Goal: Transaction & Acquisition: Purchase product/service

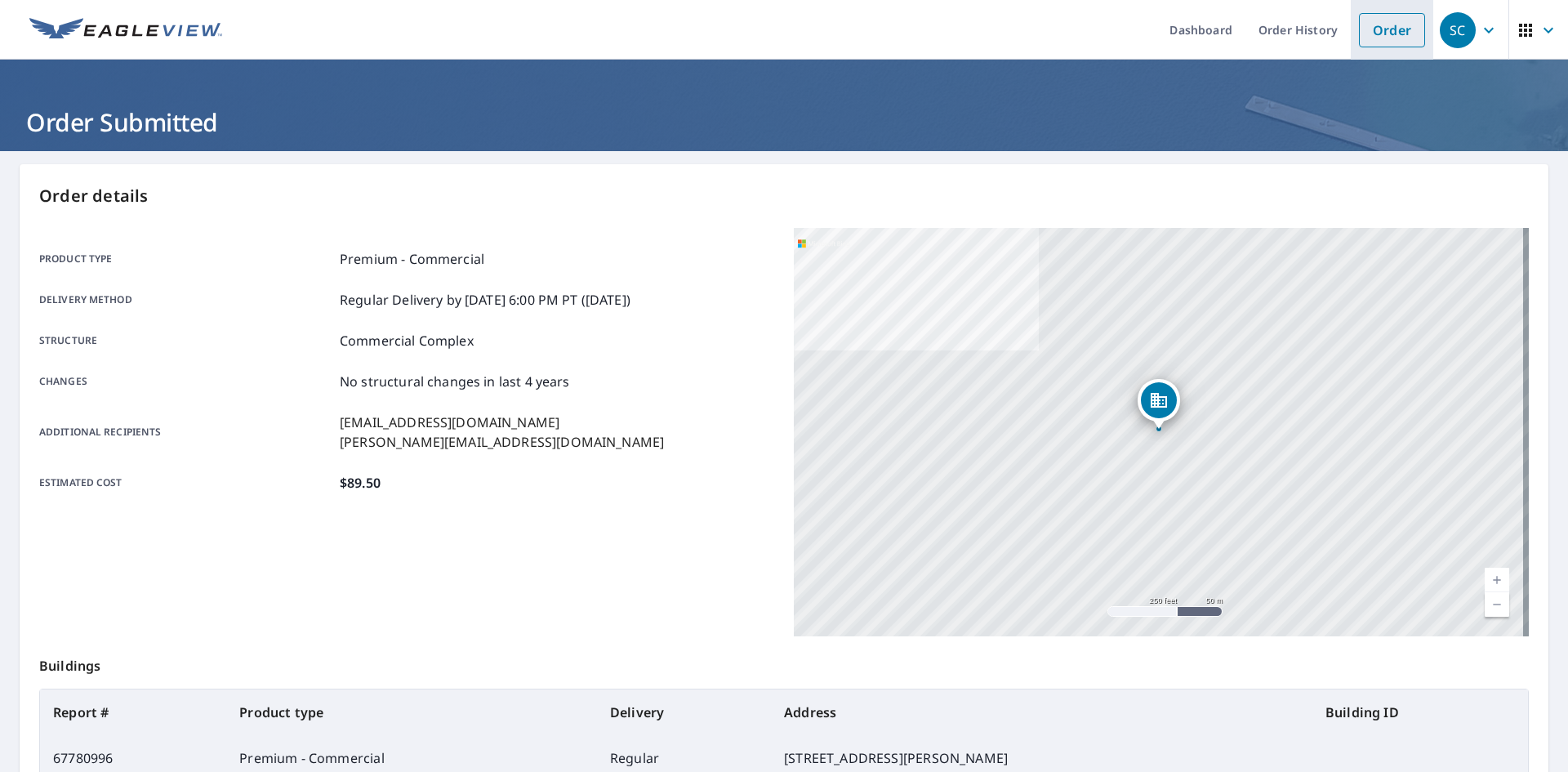
click at [1386, 31] on link "Order" at bounding box center [1392, 30] width 67 height 34
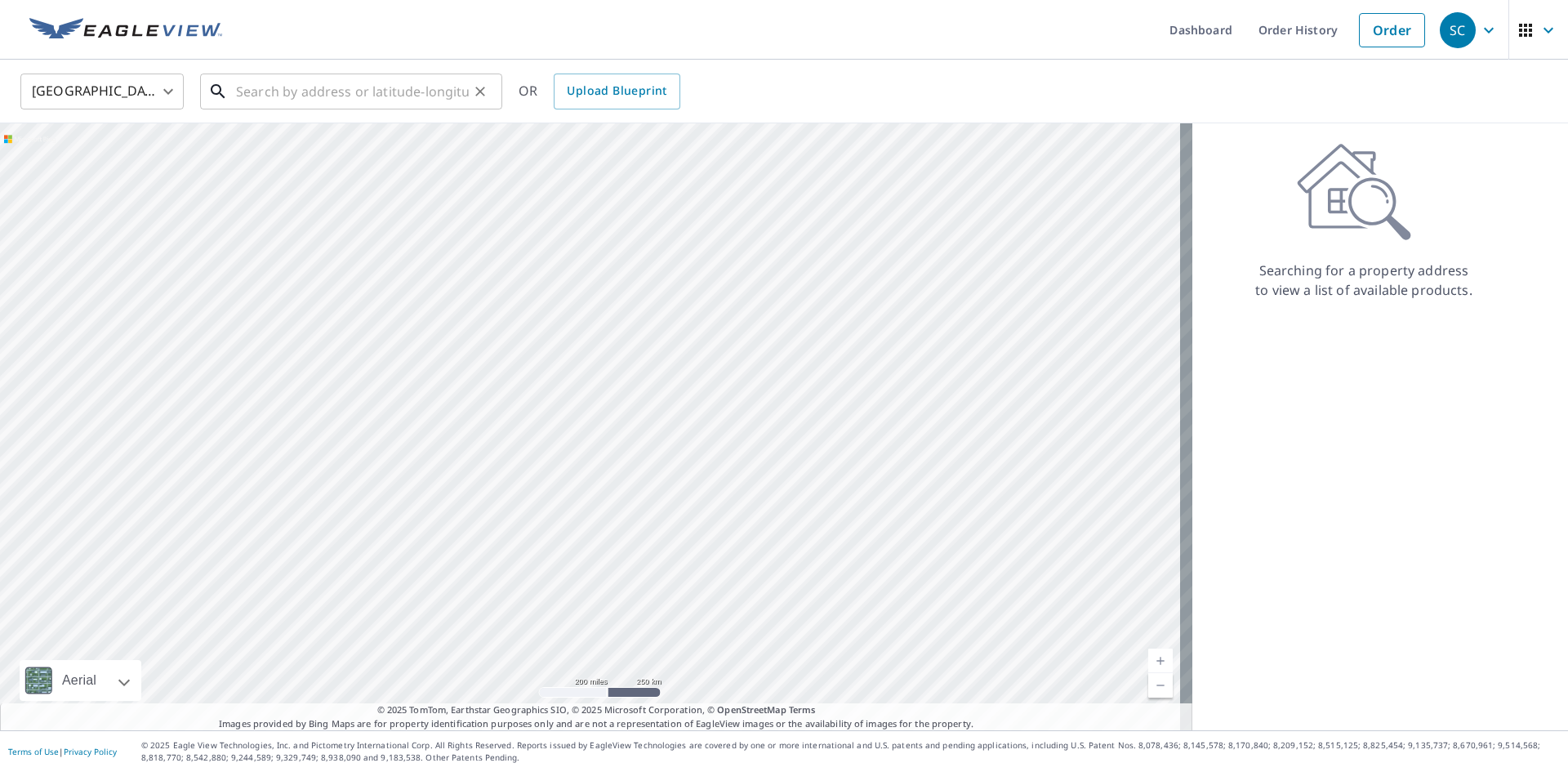
click at [302, 92] on input "text" at bounding box center [352, 91] width 233 height 45
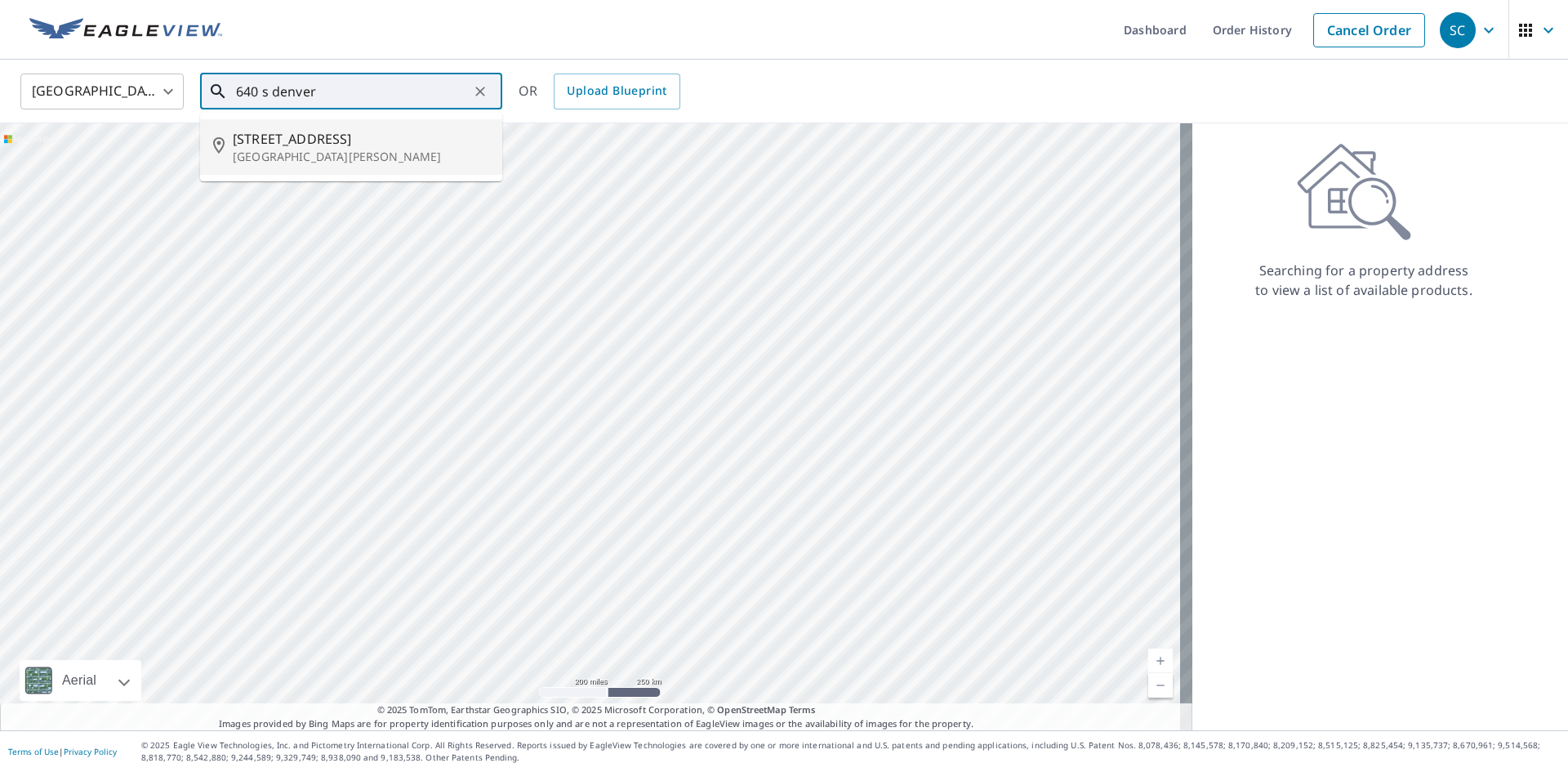
click at [304, 141] on span "[STREET_ADDRESS]" at bounding box center [361, 139] width 256 height 19
type input "[STREET_ADDRESS][PERSON_NAME]"
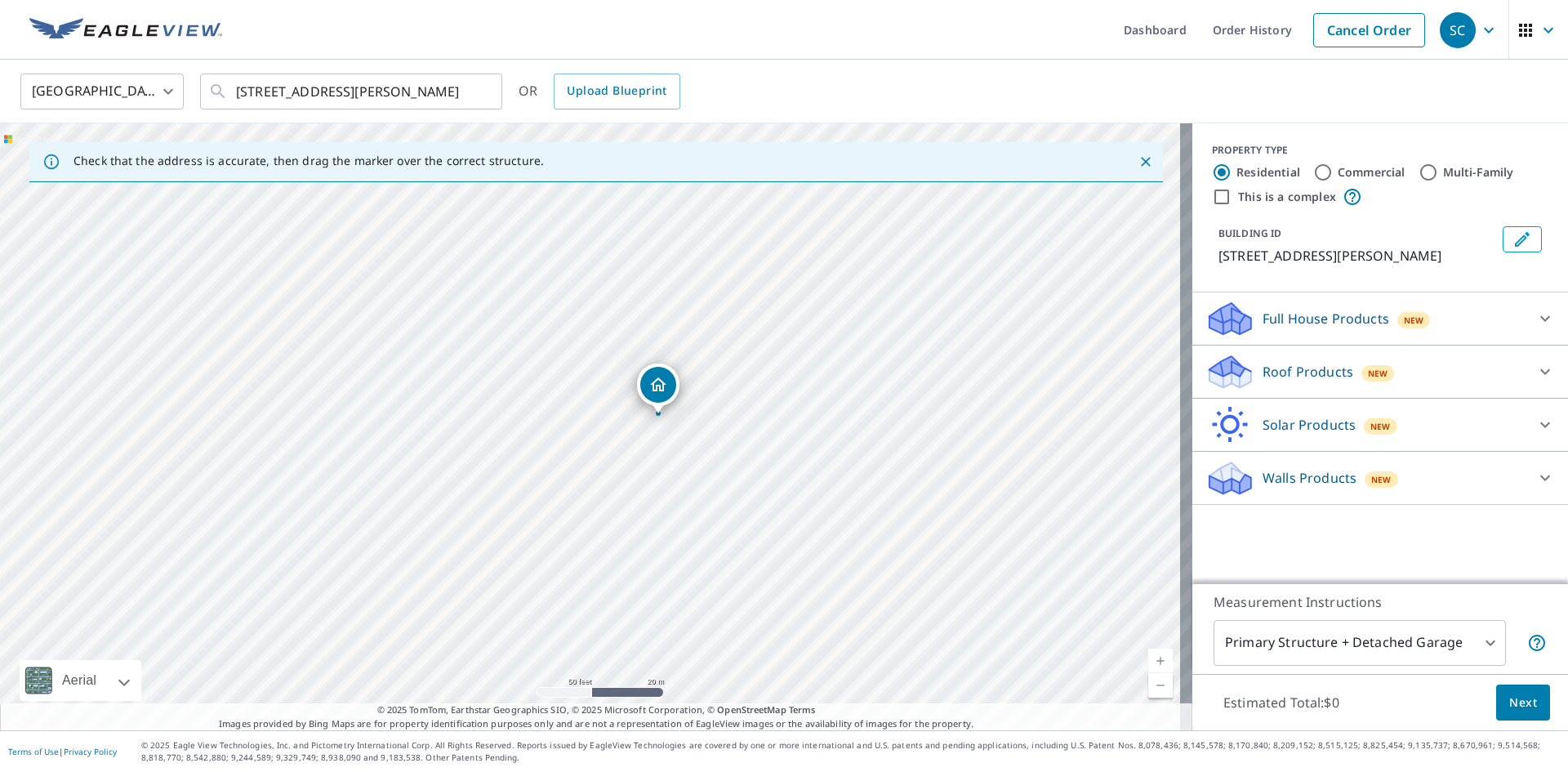
drag, startPoint x: 569, startPoint y: 405, endPoint x: 669, endPoint y: 215, distance: 214.7
click at [669, 215] on div "[STREET_ADDRESS][PERSON_NAME]" at bounding box center [596, 426] width 1193 height 607
click at [1314, 173] on input "Commercial" at bounding box center [1323, 172] width 19 height 19
radio input "true"
type input "4"
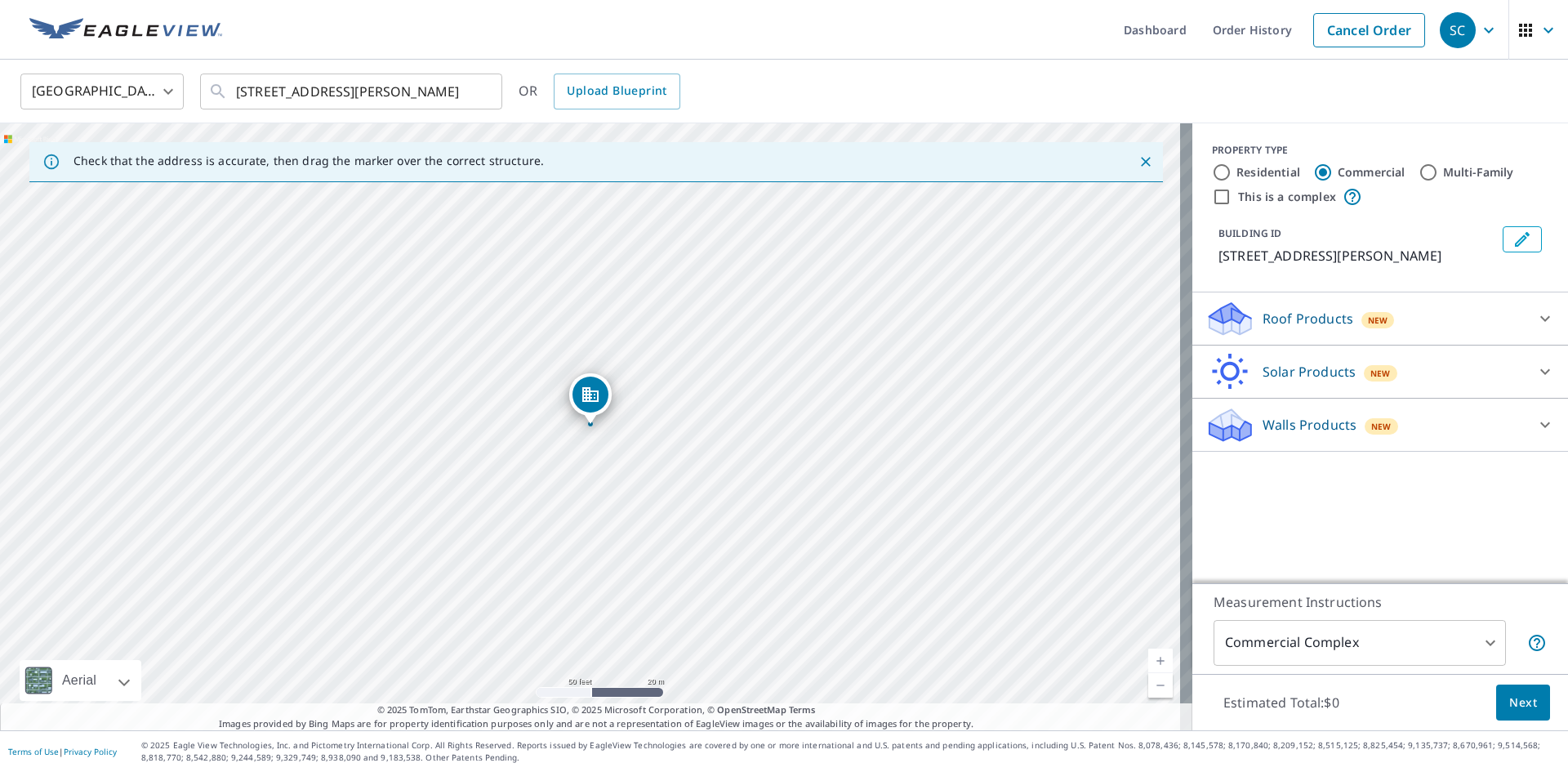
click at [1540, 319] on icon at bounding box center [1545, 318] width 19 height 19
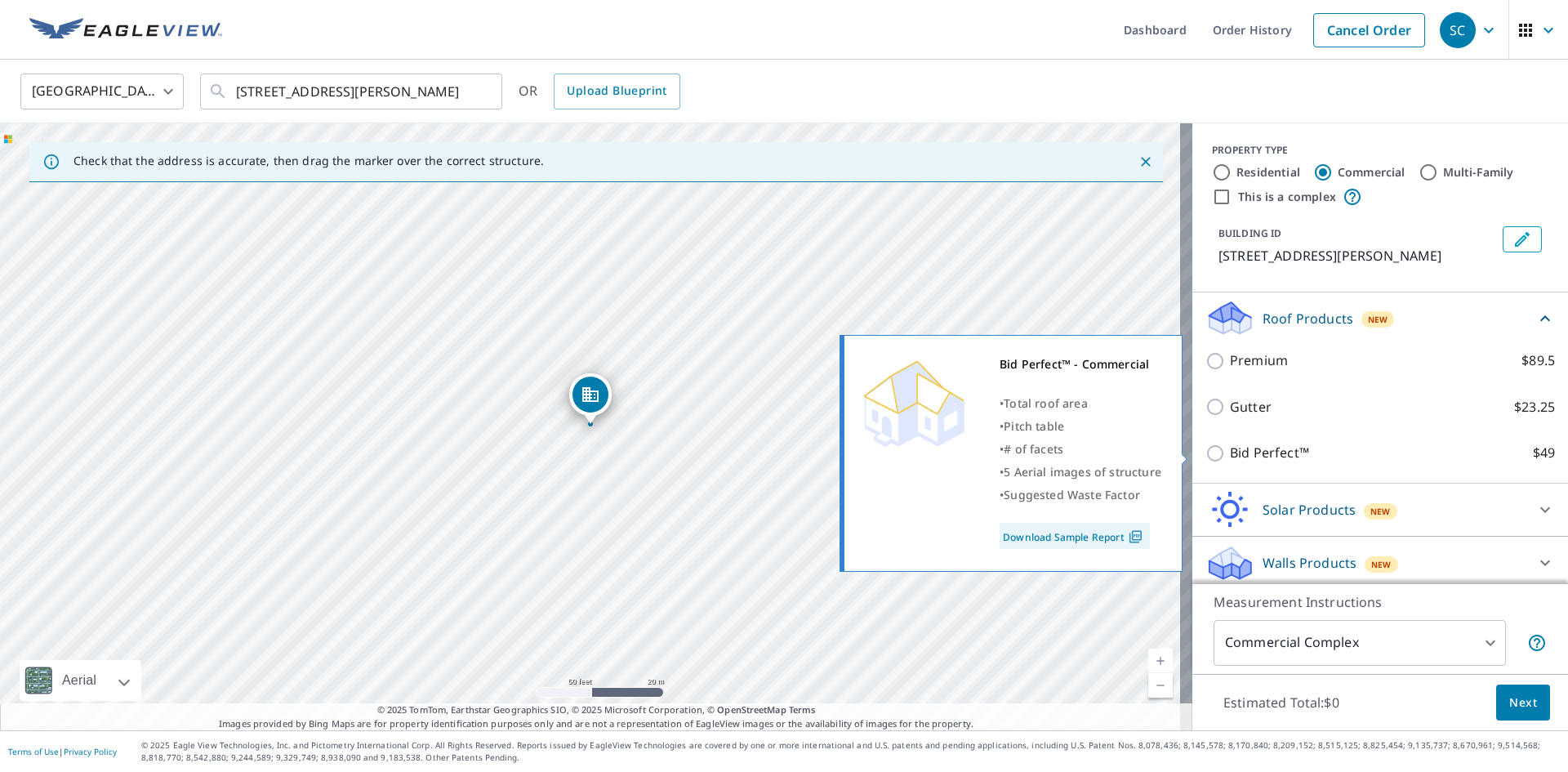
click at [1210, 450] on input "Bid Perfect™ $49" at bounding box center [1218, 453] width 25 height 19
checkbox input "true"
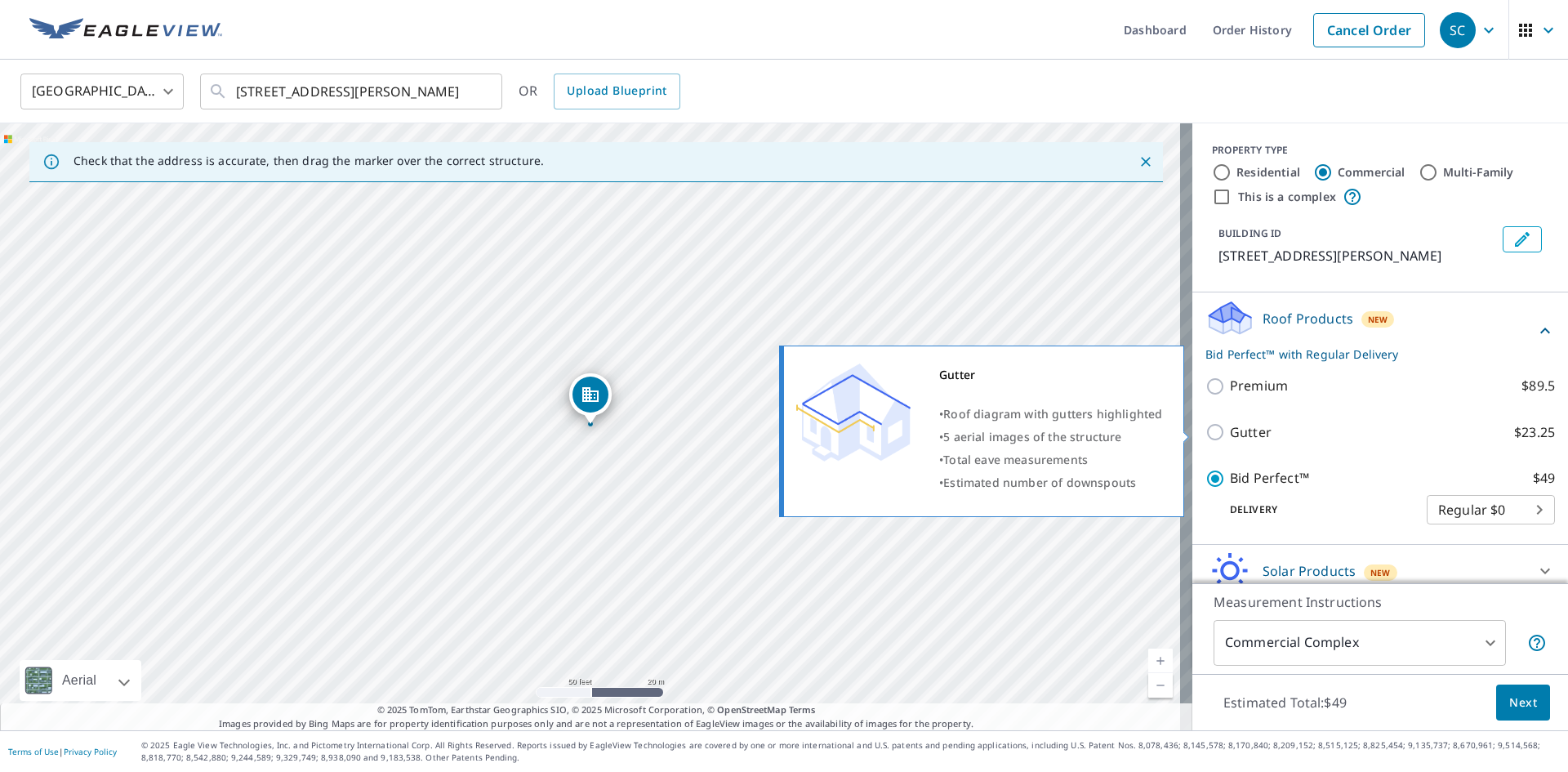
scroll to position [67, 0]
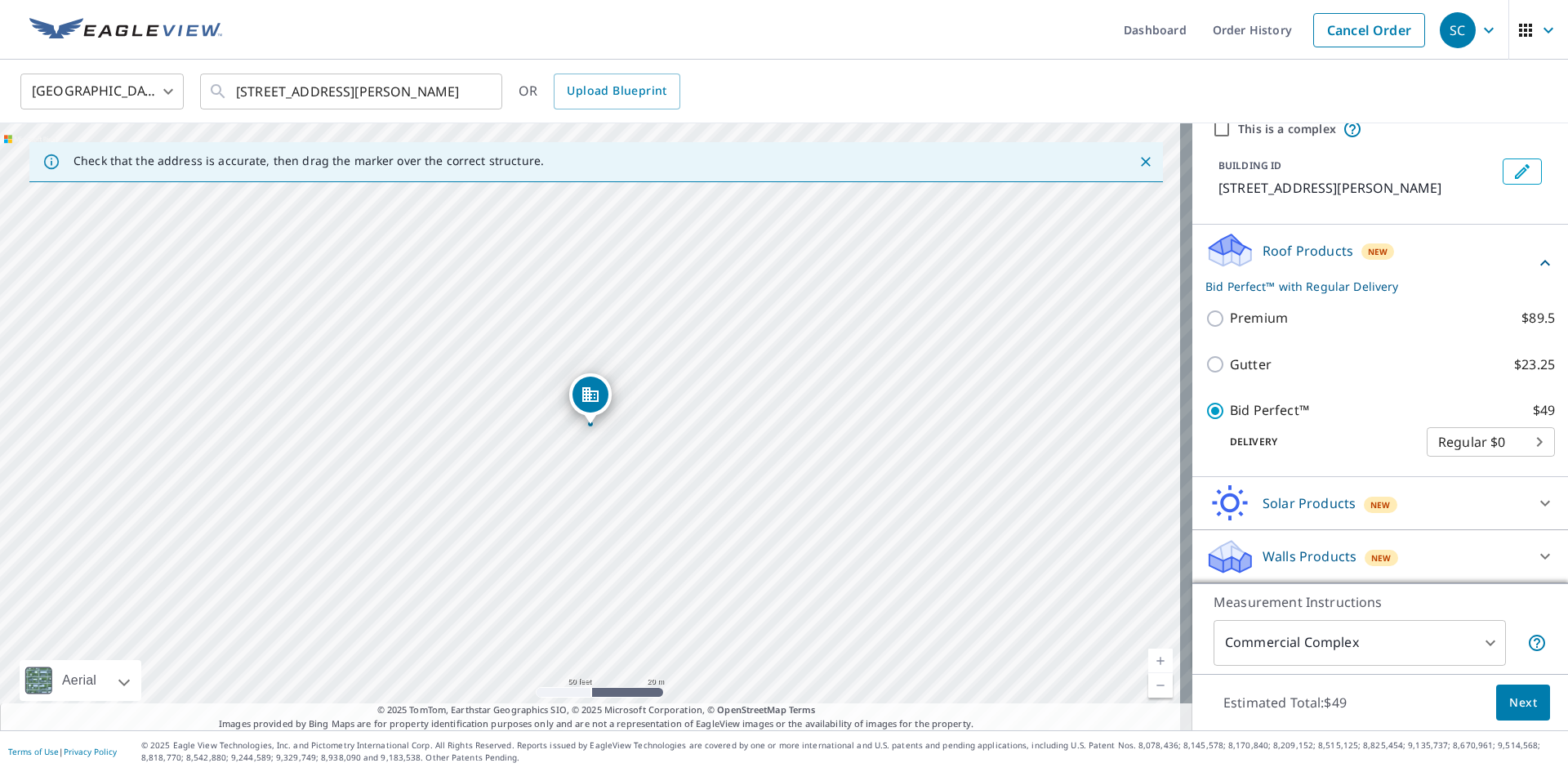
click at [1513, 705] on span "Next" at bounding box center [1524, 703] width 28 height 20
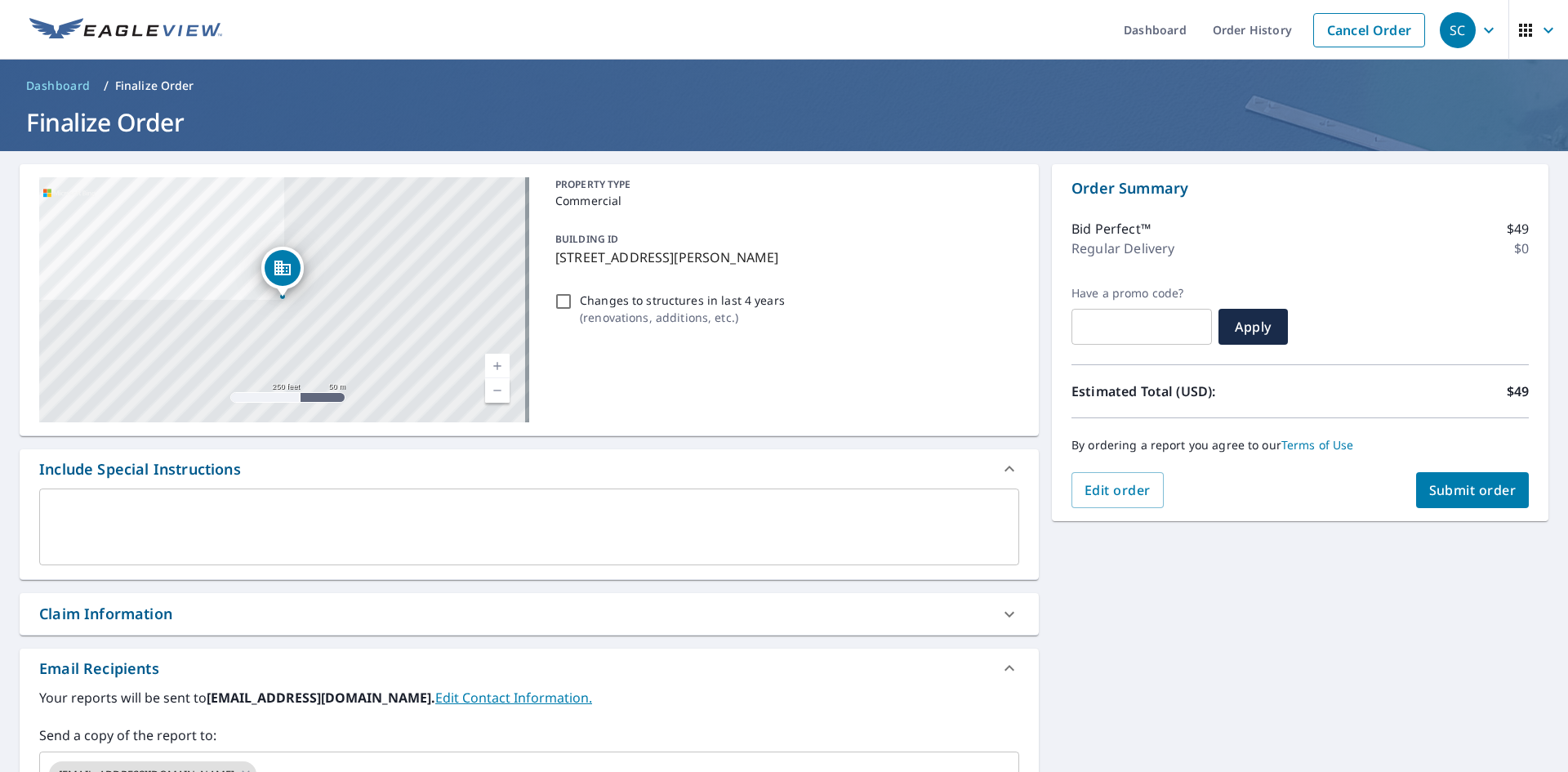
scroll to position [256, 0]
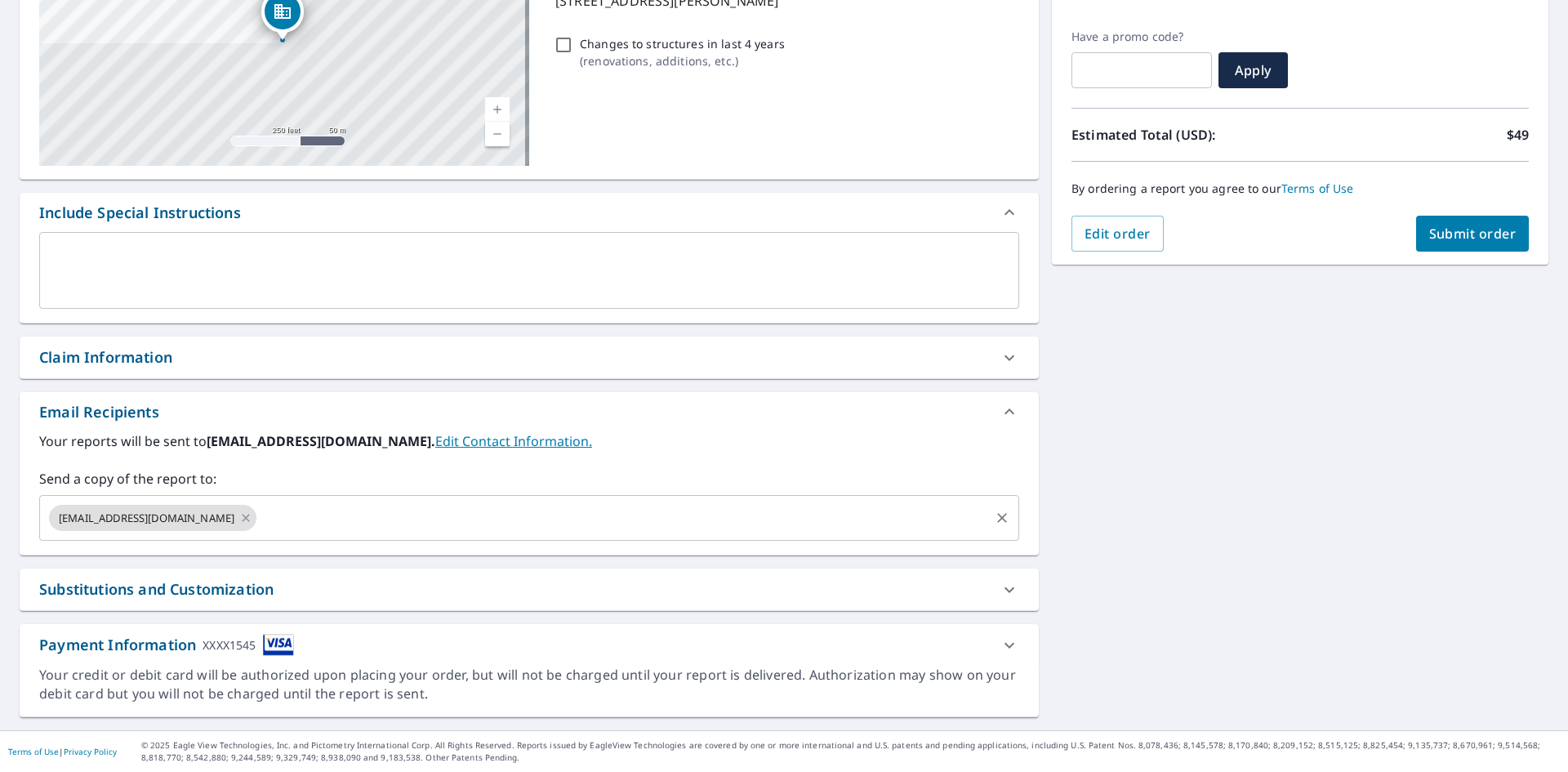
click at [415, 512] on input "text" at bounding box center [623, 518] width 729 height 31
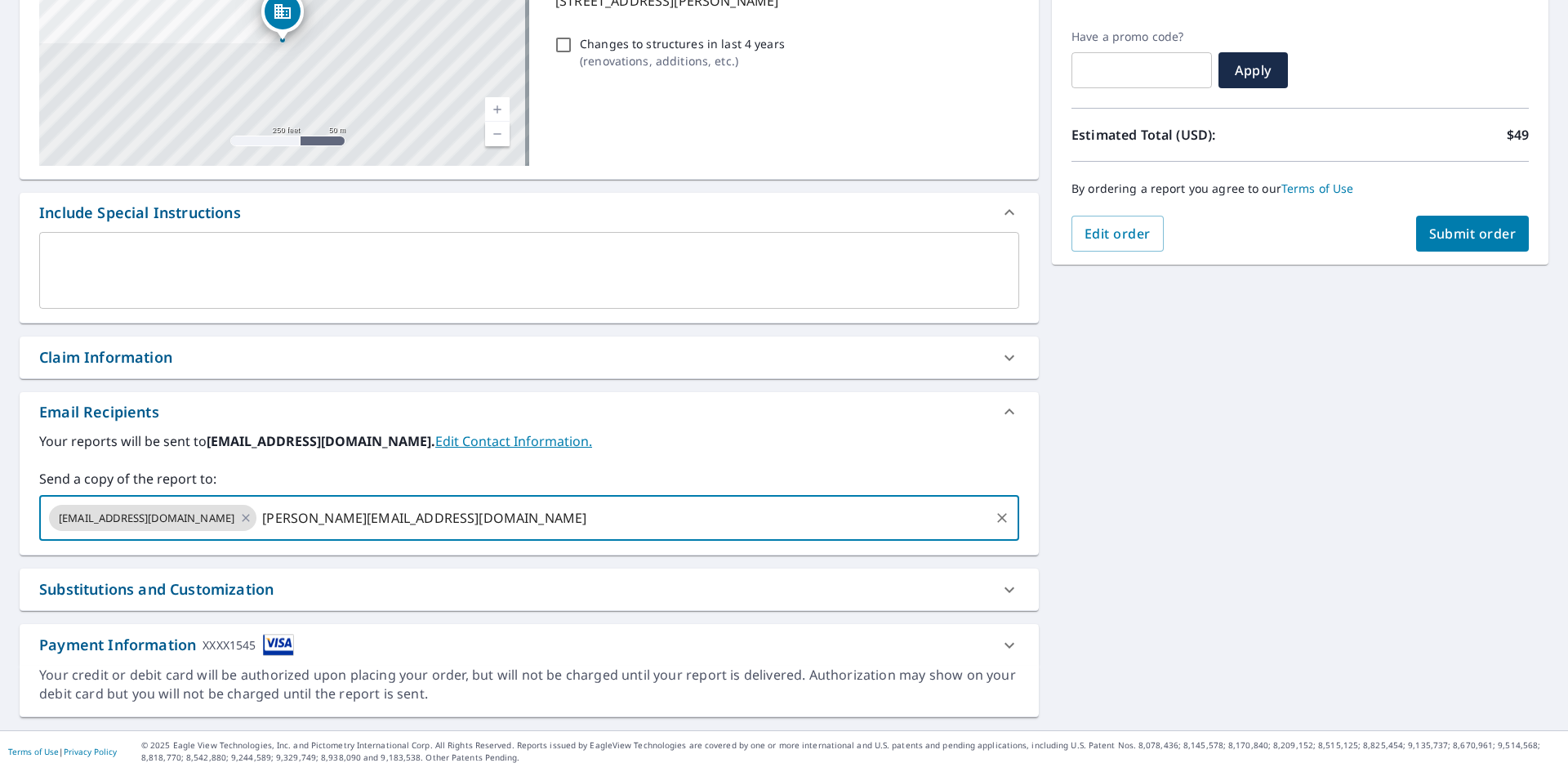
type input "[PERSON_NAME][EMAIL_ADDRESS][DOMAIN_NAME]"
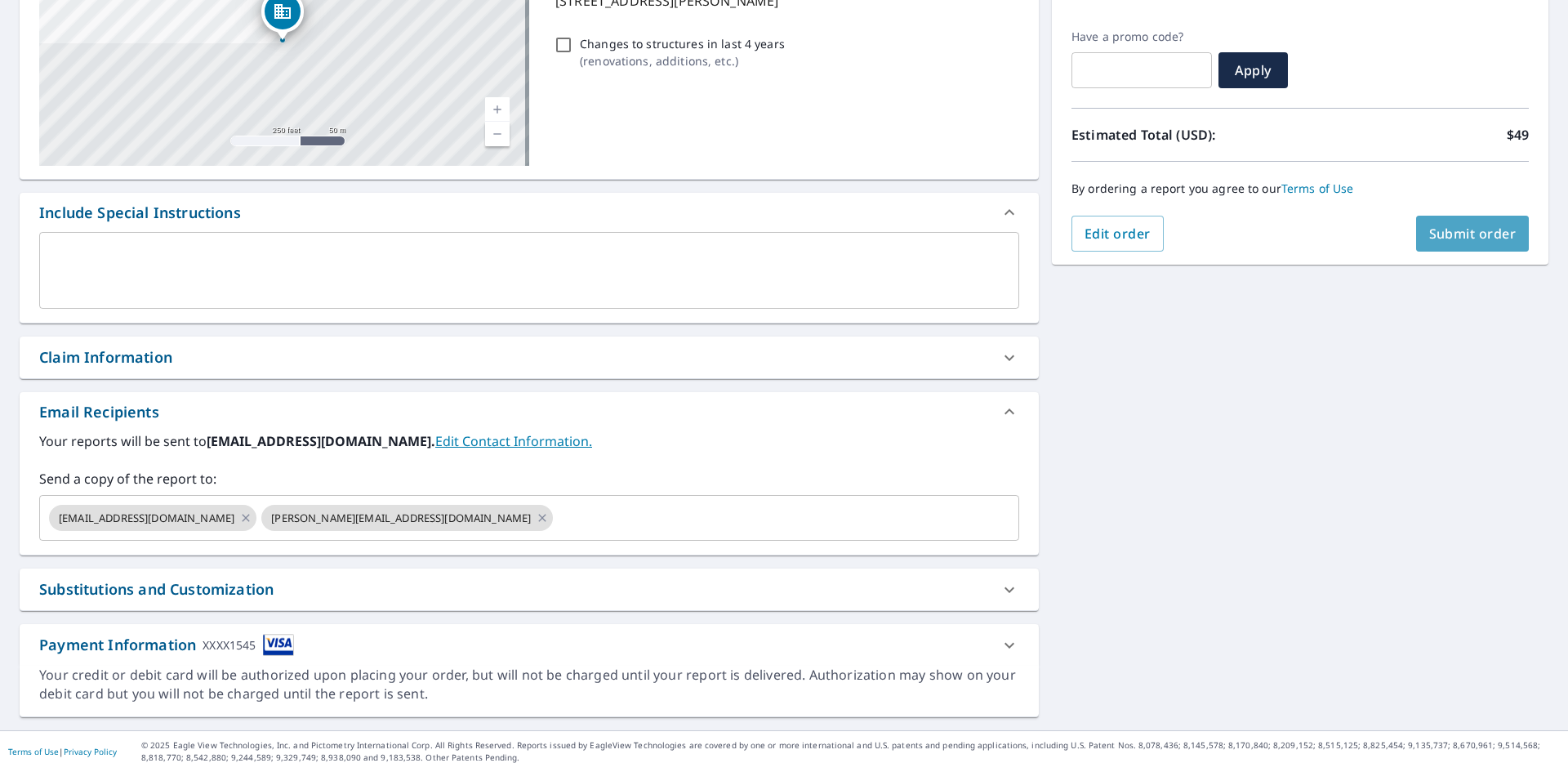
click at [1429, 230] on span "Submit order" at bounding box center [1473, 233] width 88 height 18
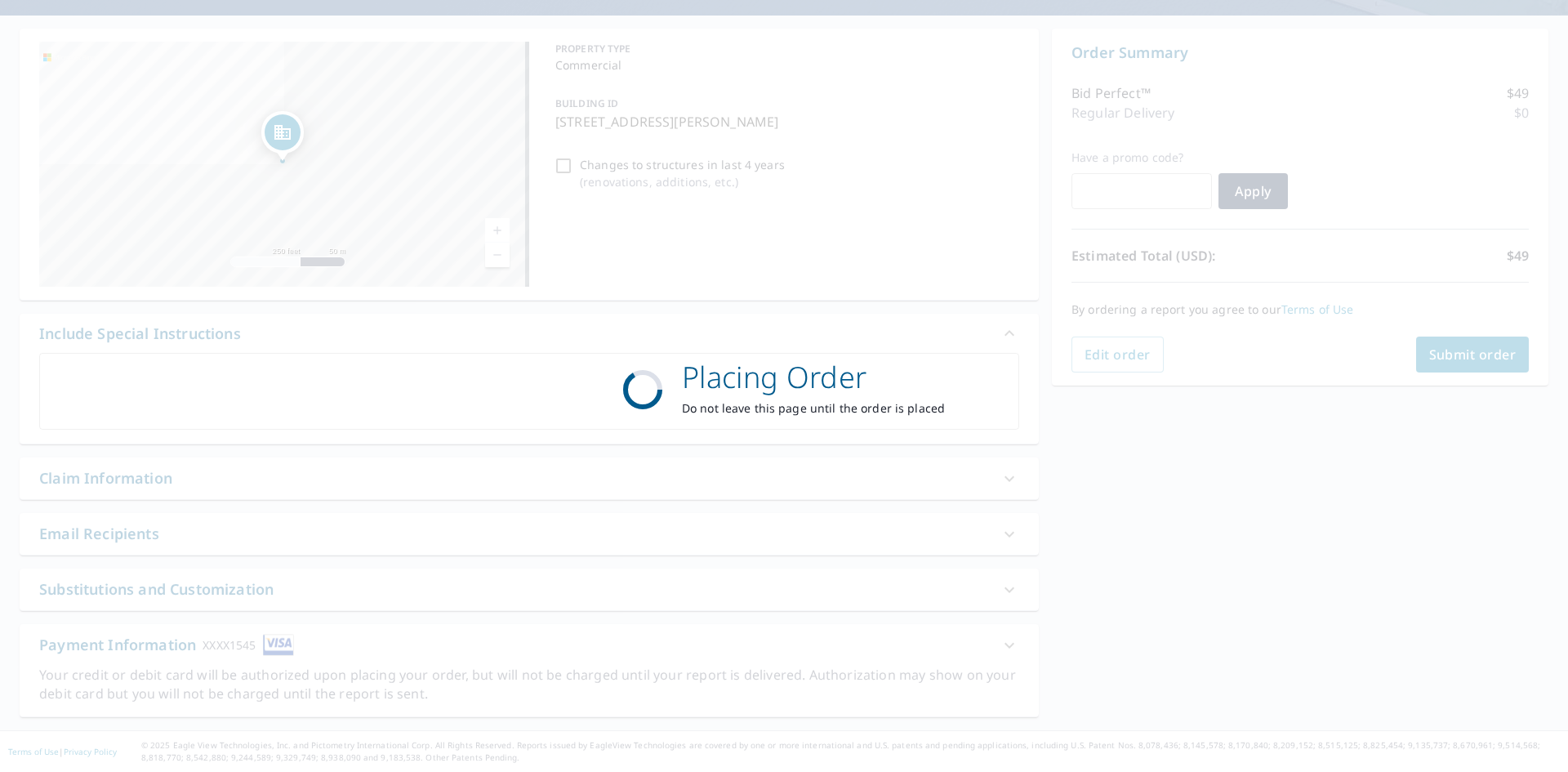
scroll to position [136, 0]
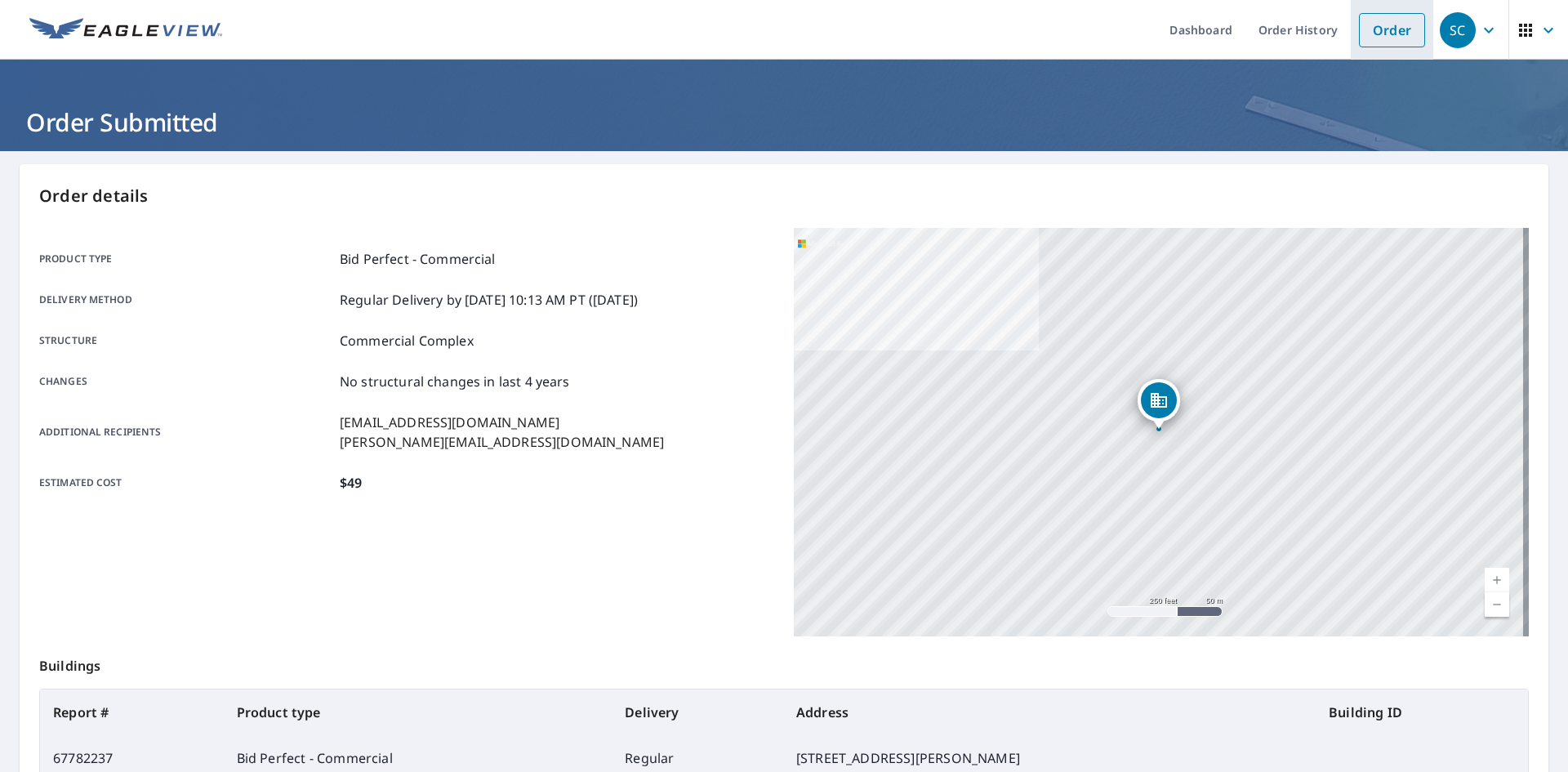
click at [1388, 30] on link "Order" at bounding box center [1392, 30] width 67 height 34
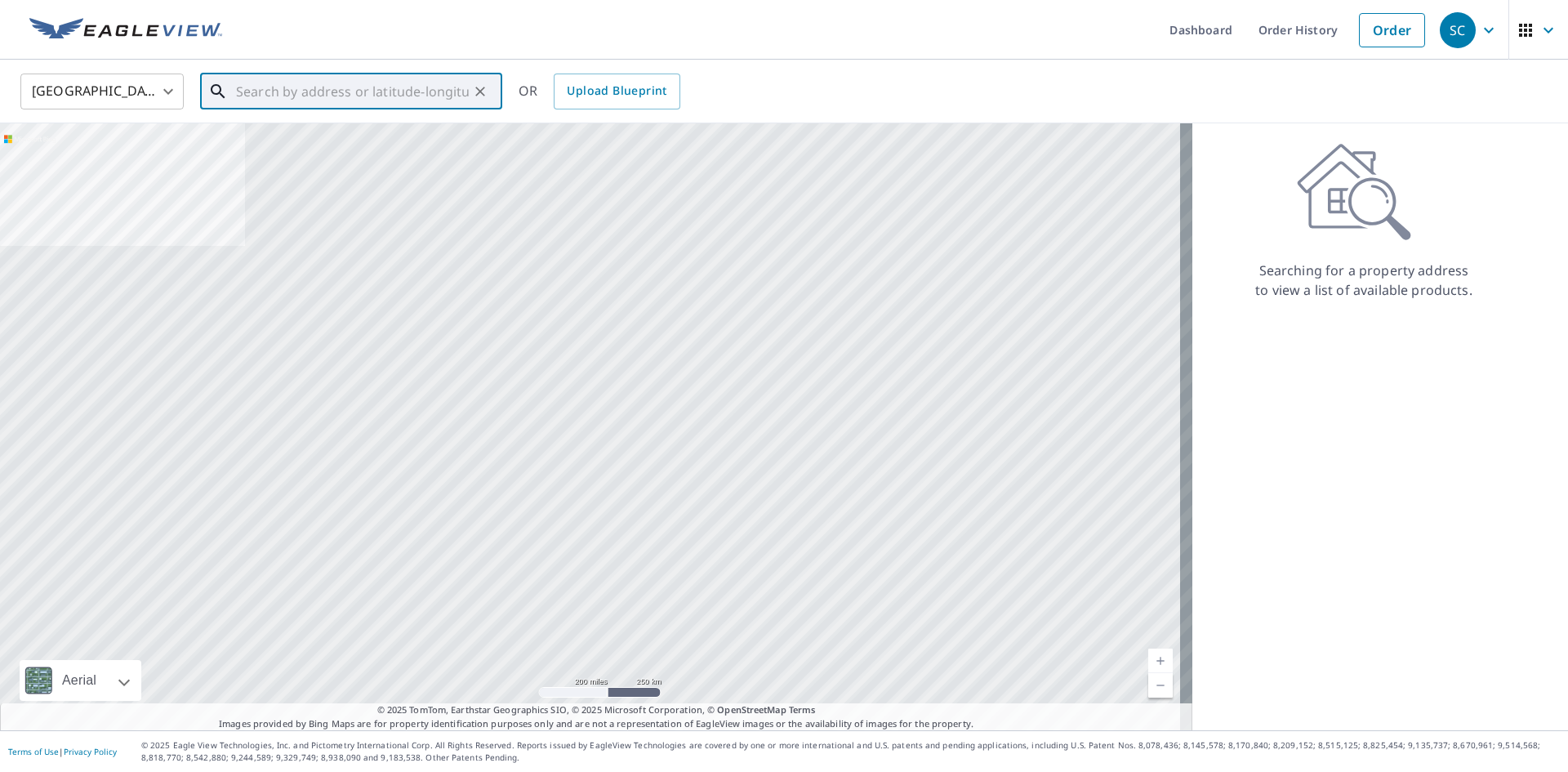
click at [354, 93] on input "text" at bounding box center [352, 91] width 233 height 45
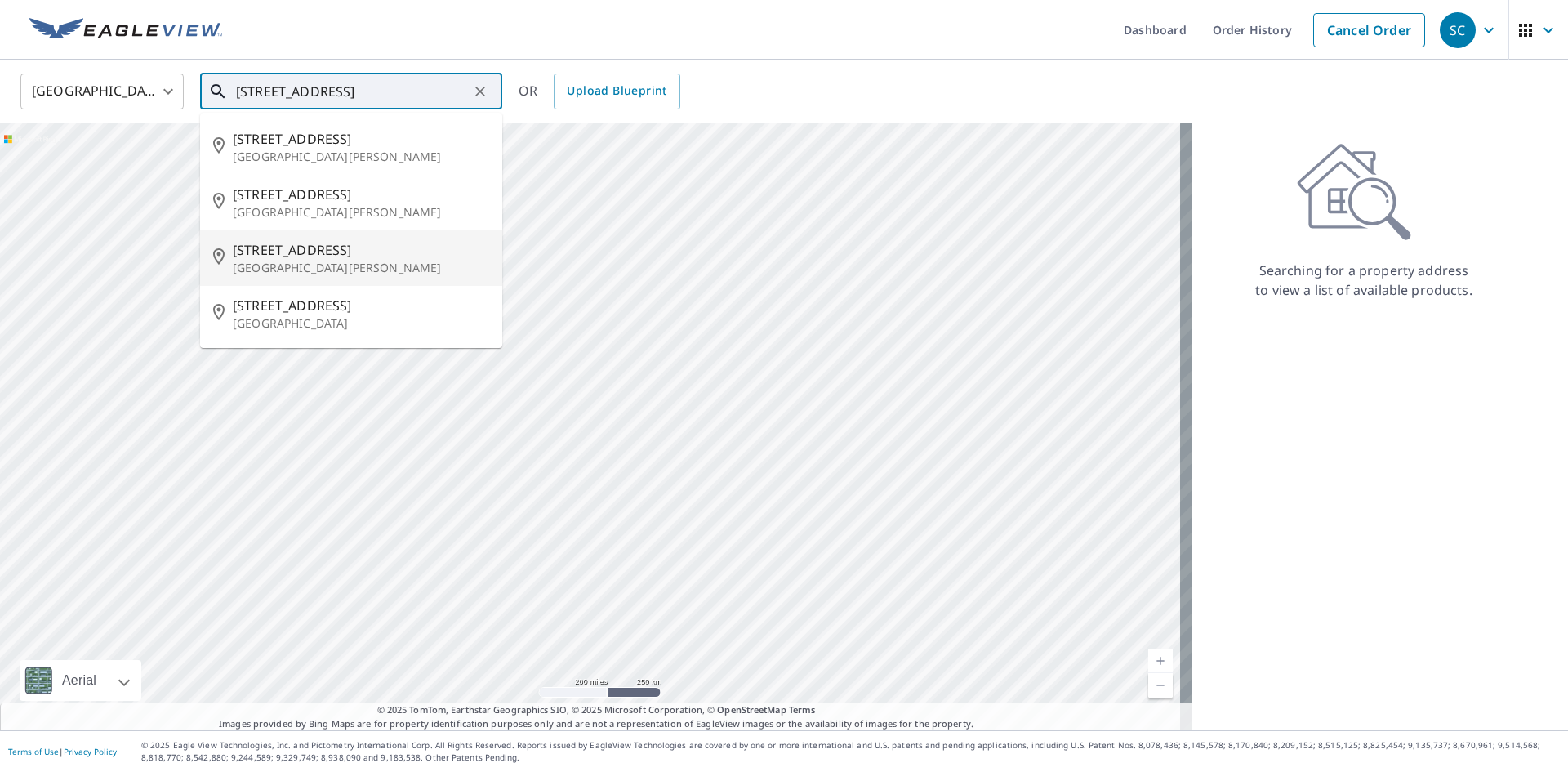
click at [333, 261] on p "[GEOGRAPHIC_DATA][PERSON_NAME]" at bounding box center [361, 268] width 256 height 17
type input "[STREET_ADDRESS][PERSON_NAME]"
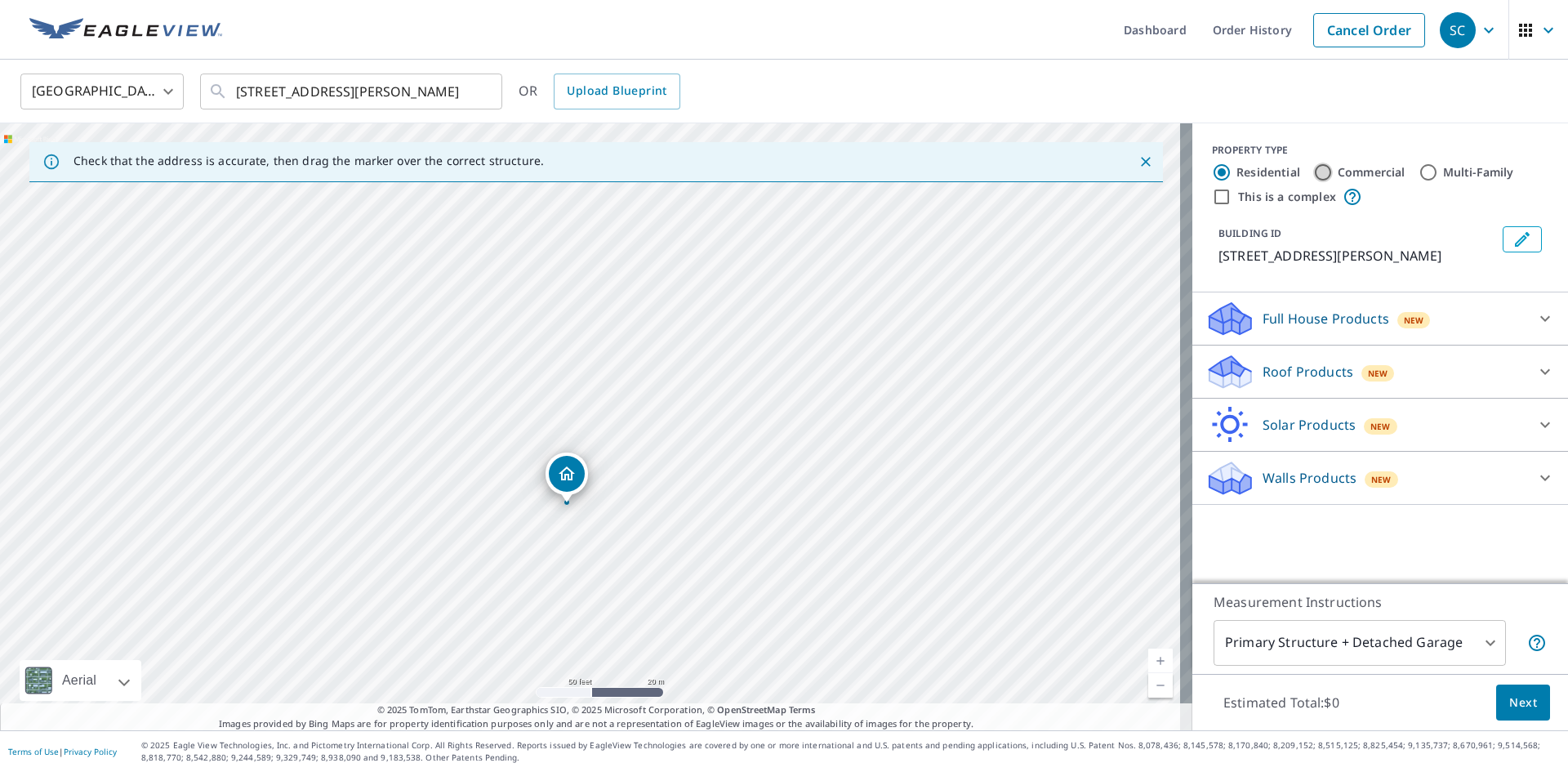
click at [1314, 172] on input "Commercial" at bounding box center [1323, 172] width 19 height 19
radio input "true"
type input "4"
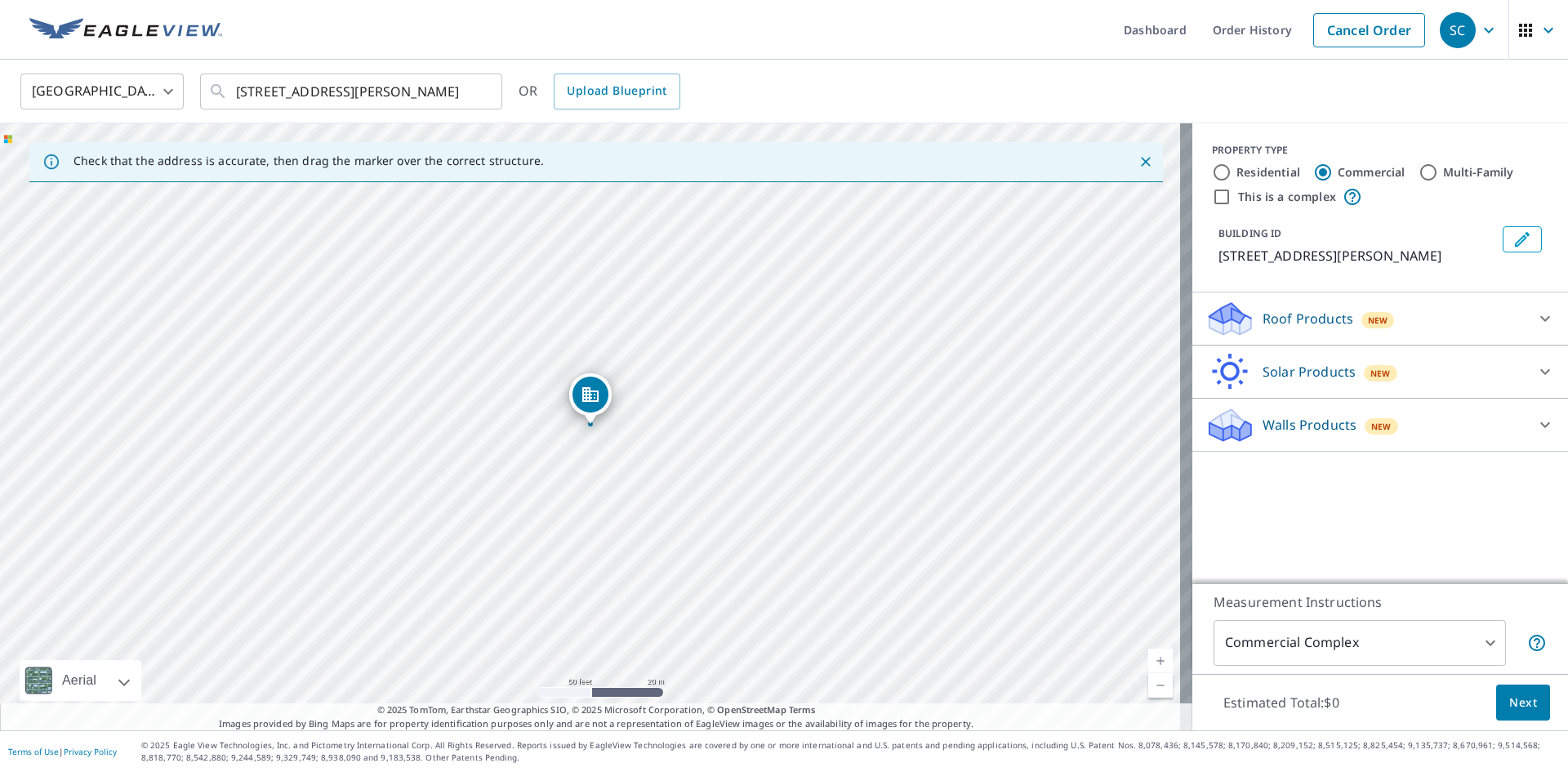
click at [1526, 314] on div at bounding box center [1546, 318] width 39 height 39
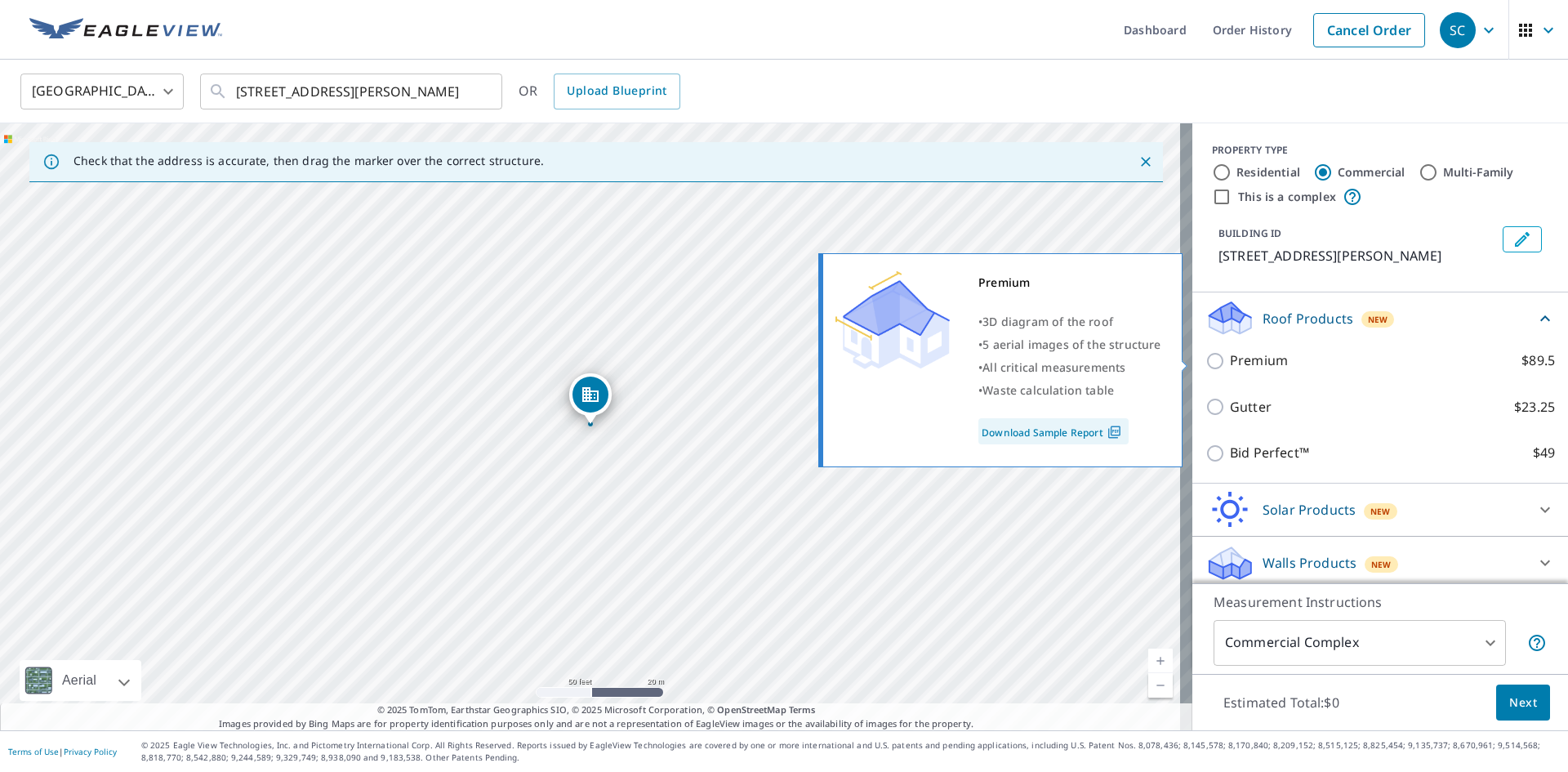
click at [1208, 356] on input "Premium $89.5" at bounding box center [1218, 361] width 25 height 19
checkbox input "true"
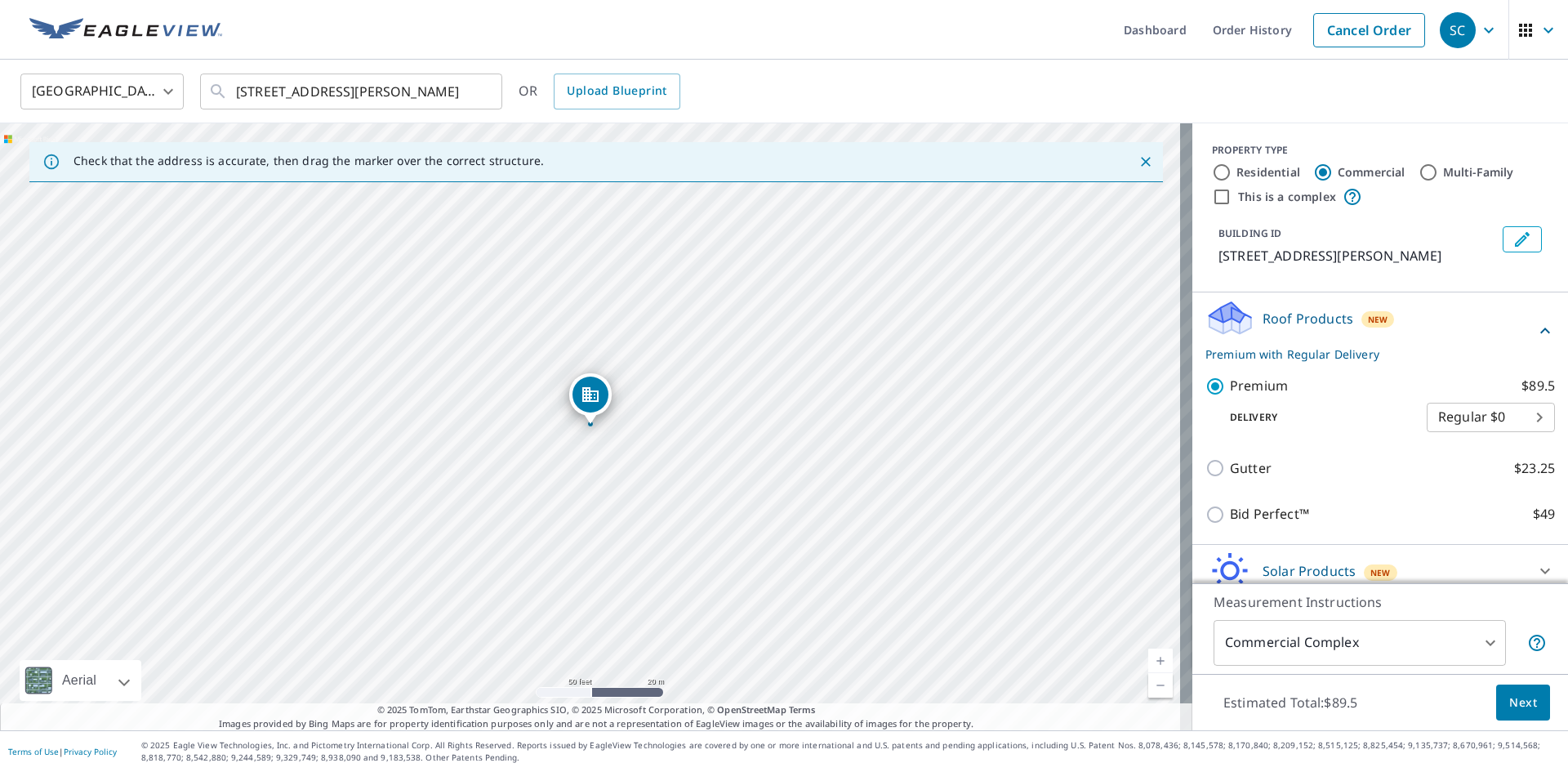
scroll to position [67, 0]
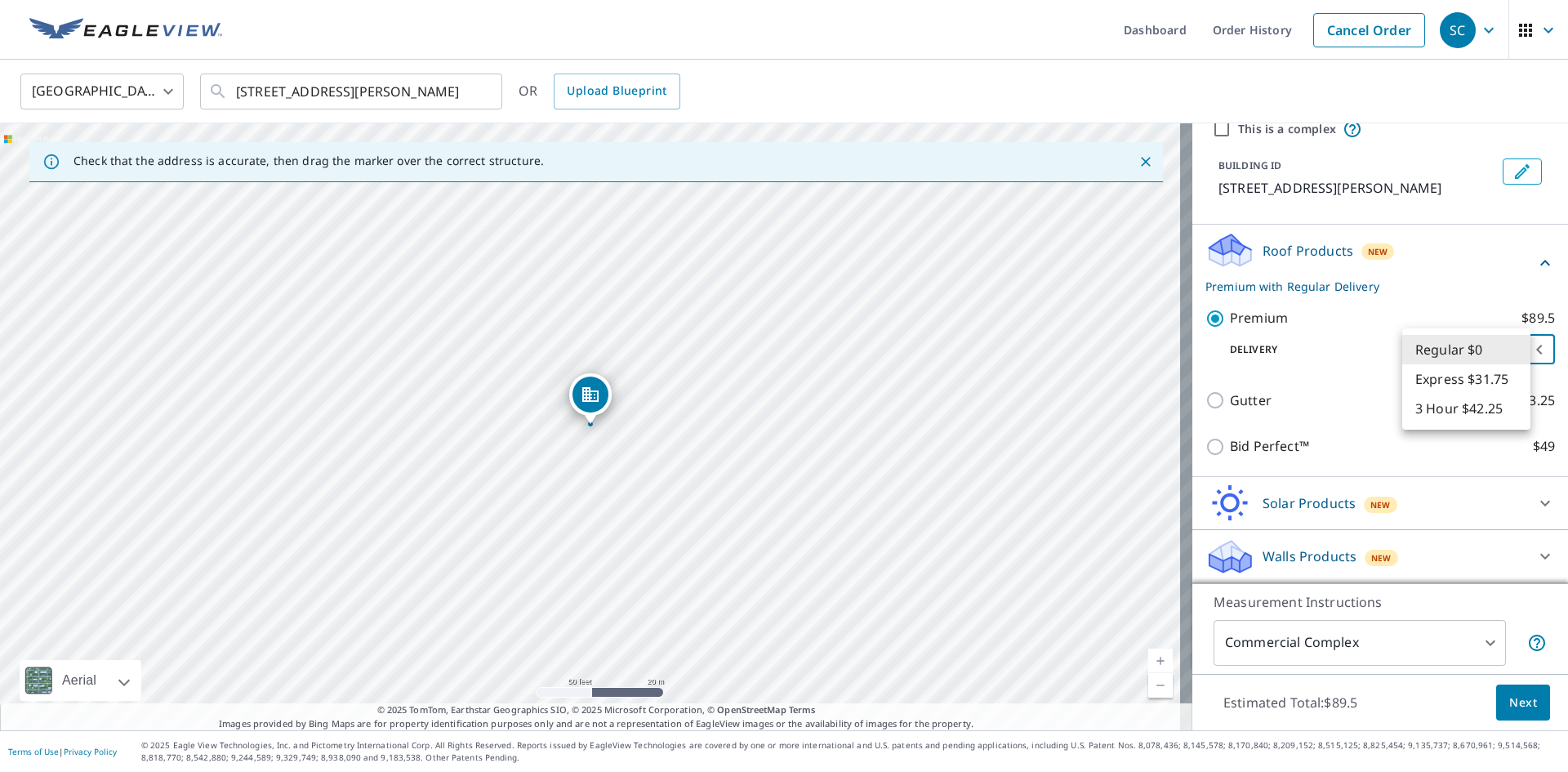
click at [1501, 349] on body "SC SC Dashboard Order History Cancel Order SC [GEOGRAPHIC_DATA] [GEOGRAPHIC_DAT…" at bounding box center [784, 386] width 1568 height 772
click at [1501, 349] on li "Regular $0" at bounding box center [1466, 349] width 129 height 30
click at [1510, 711] on span "Next" at bounding box center [1524, 703] width 28 height 20
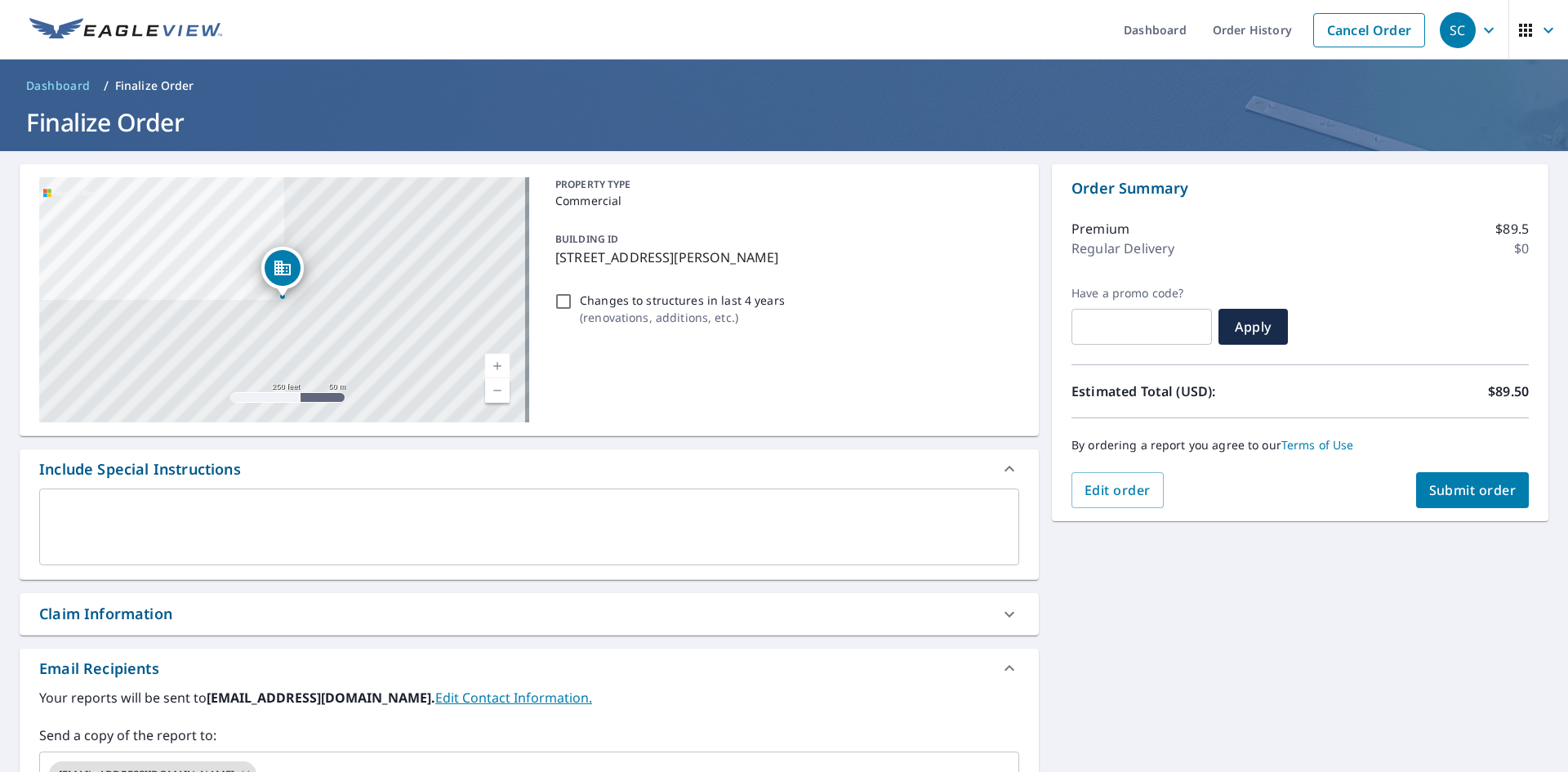
scroll to position [256, 0]
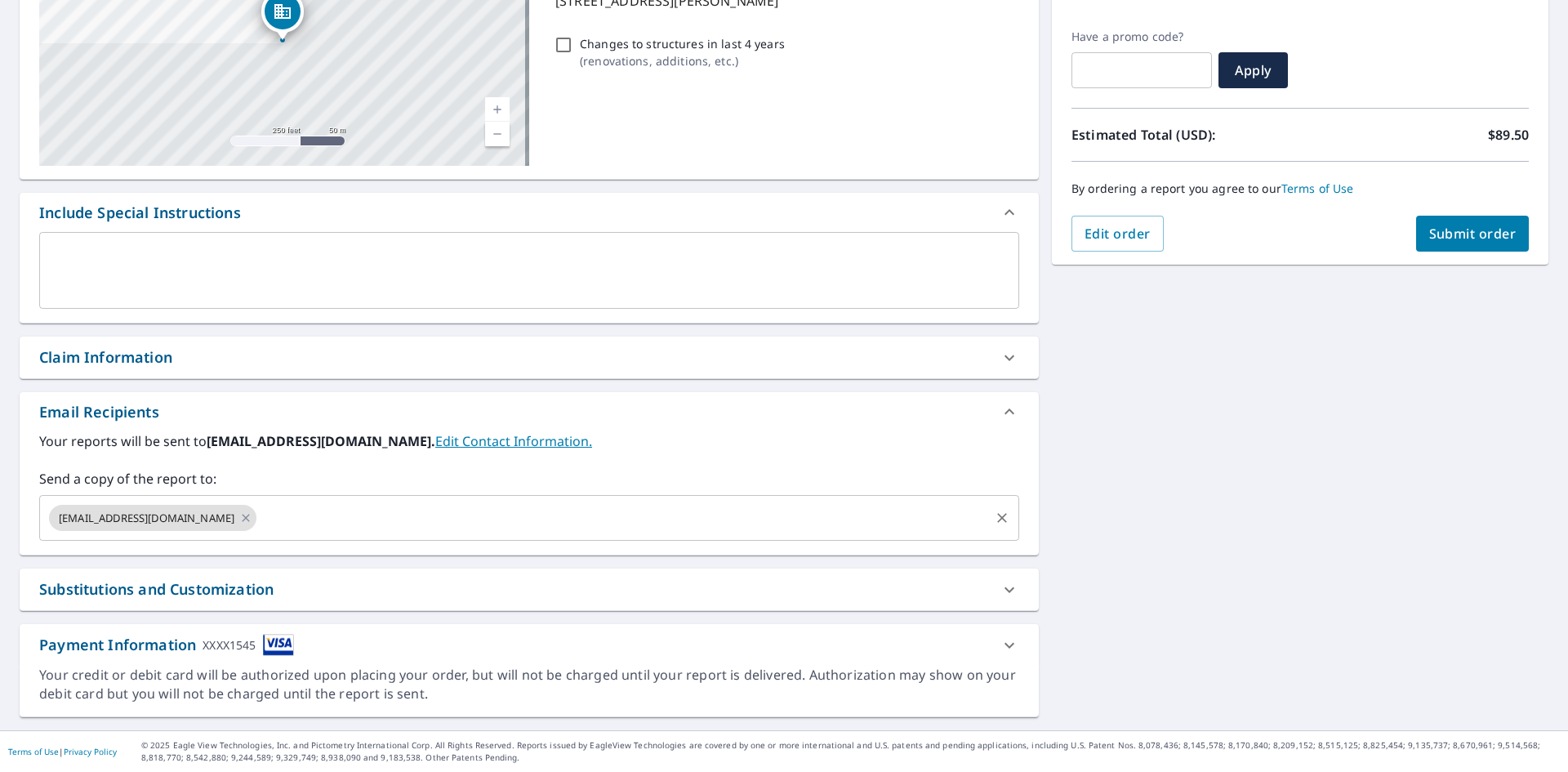
click at [341, 517] on input "text" at bounding box center [623, 518] width 729 height 31
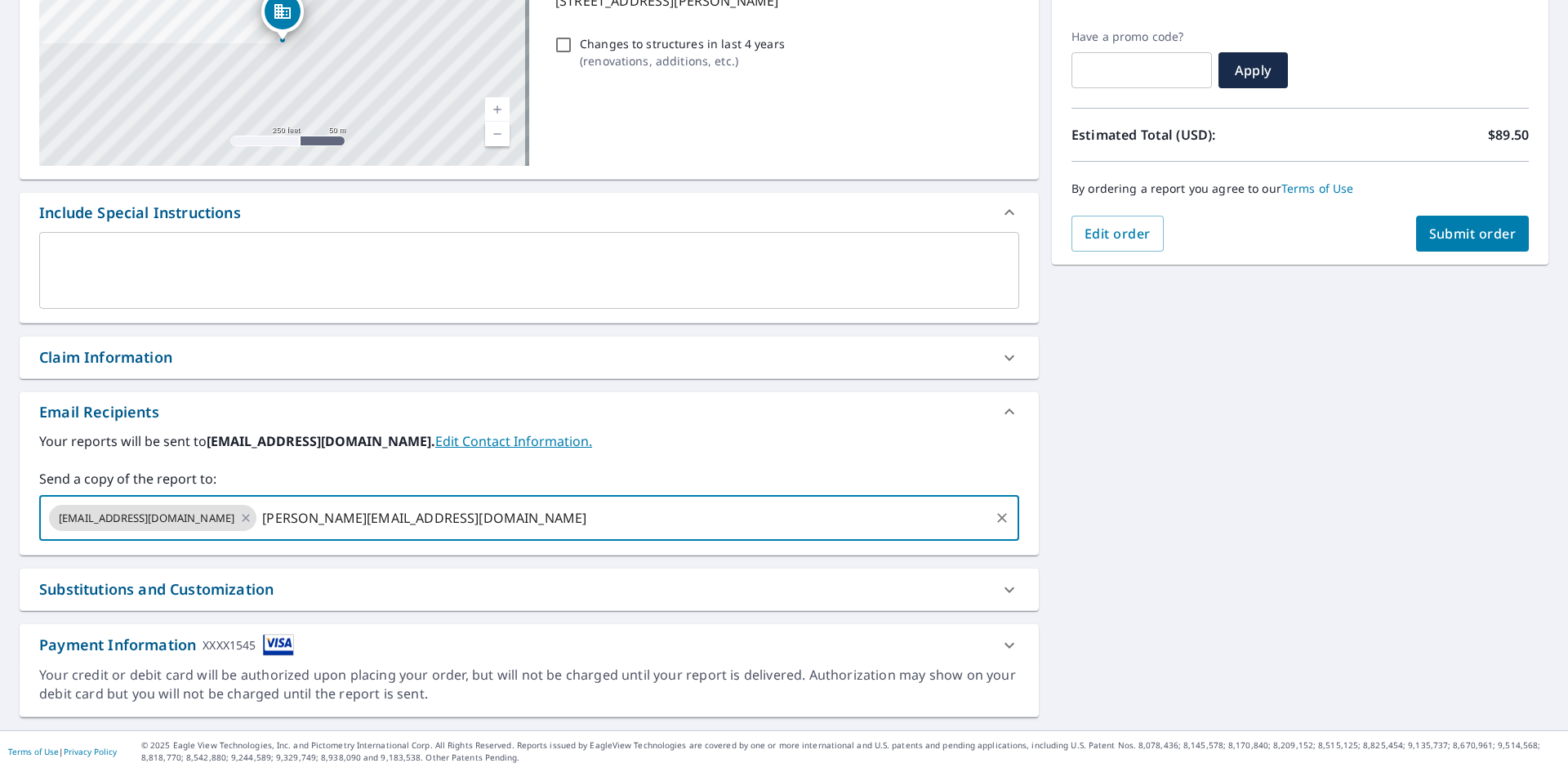
type input "[PERSON_NAME][EMAIL_ADDRESS][DOMAIN_NAME]"
click at [1488, 234] on span "Submit order" at bounding box center [1473, 233] width 88 height 18
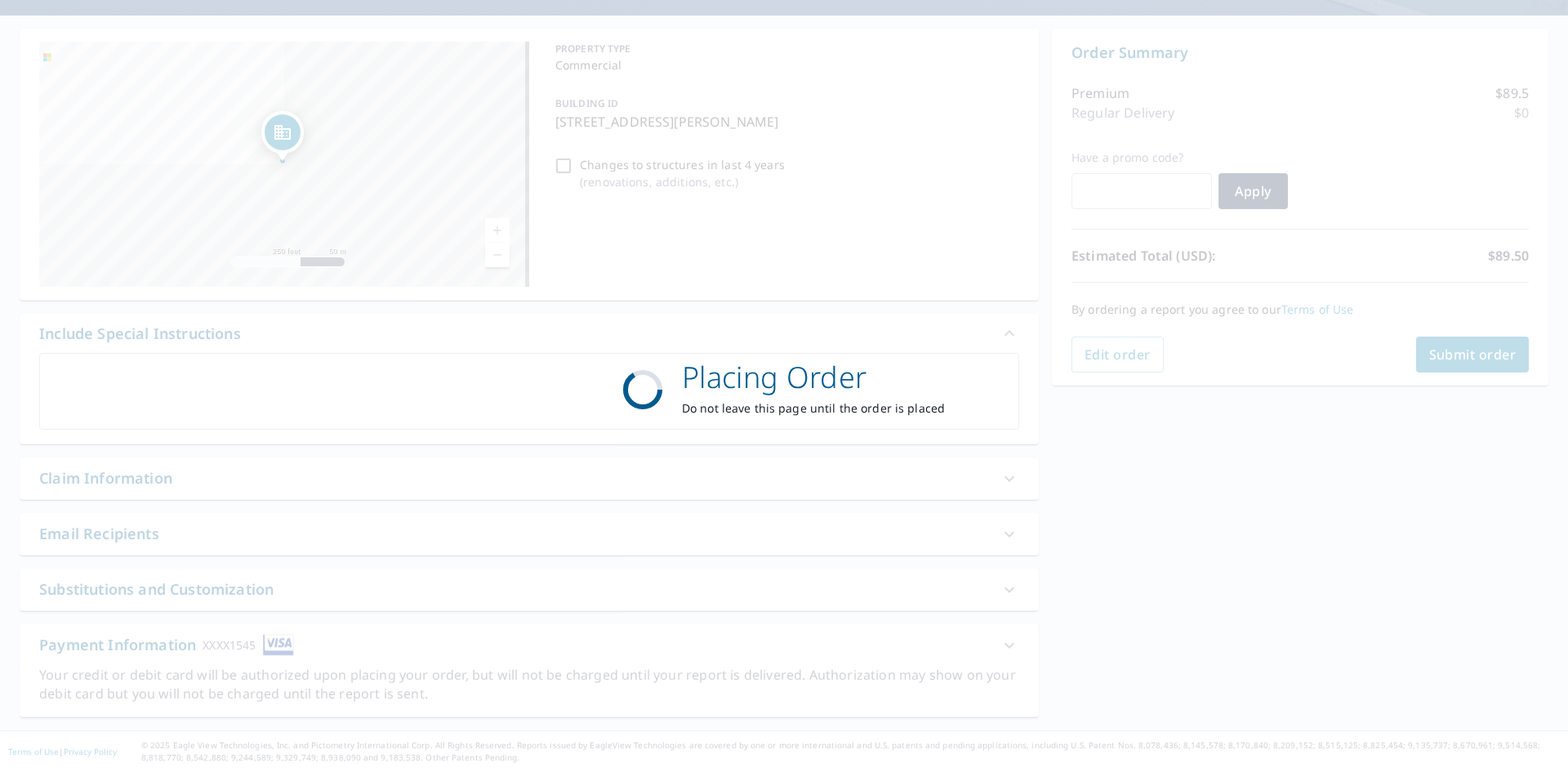
scroll to position [136, 0]
